Goal: Check status

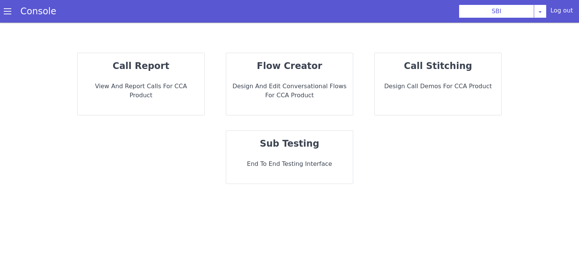
click at [152, 71] on strong "call report" at bounding box center [141, 66] width 57 height 11
